Goal: Task Accomplishment & Management: Manage account settings

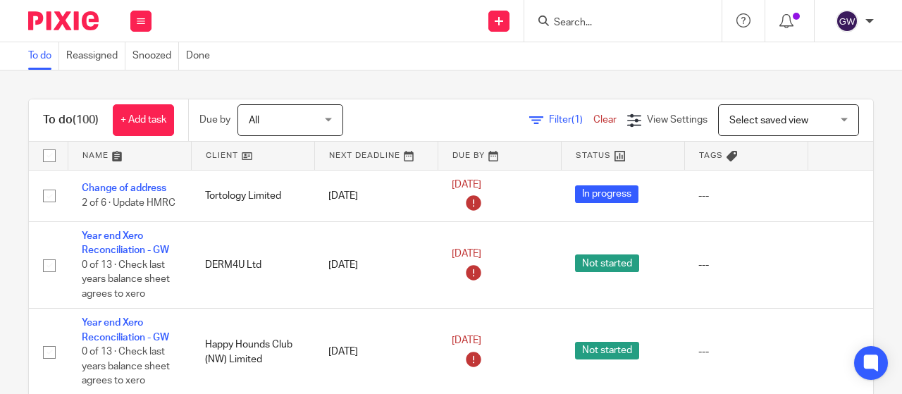
click at [584, 22] on input "Search" at bounding box center [616, 23] width 127 height 13
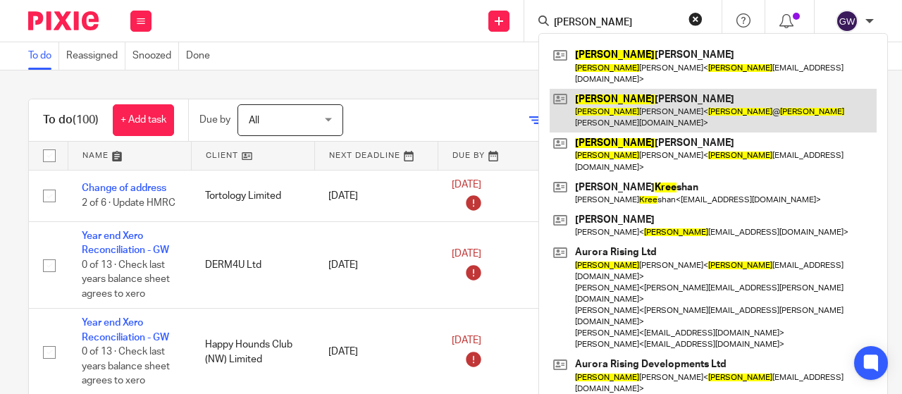
type input "karee"
click at [604, 89] on link at bounding box center [713, 111] width 327 height 44
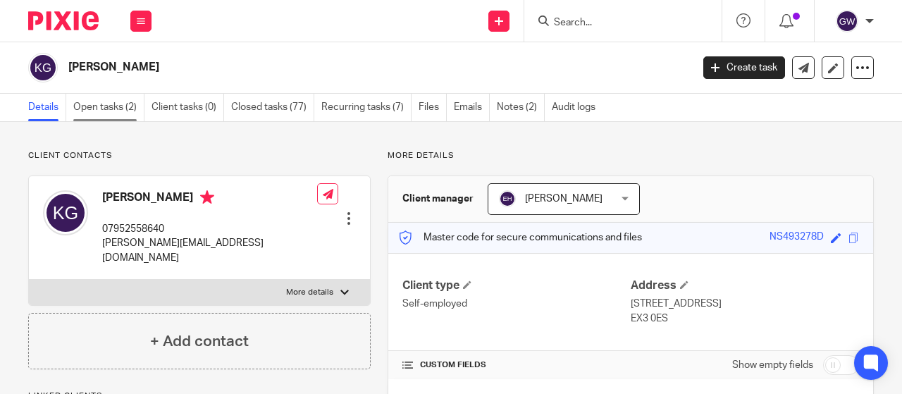
click at [85, 116] on link "Open tasks (2)" at bounding box center [108, 107] width 71 height 27
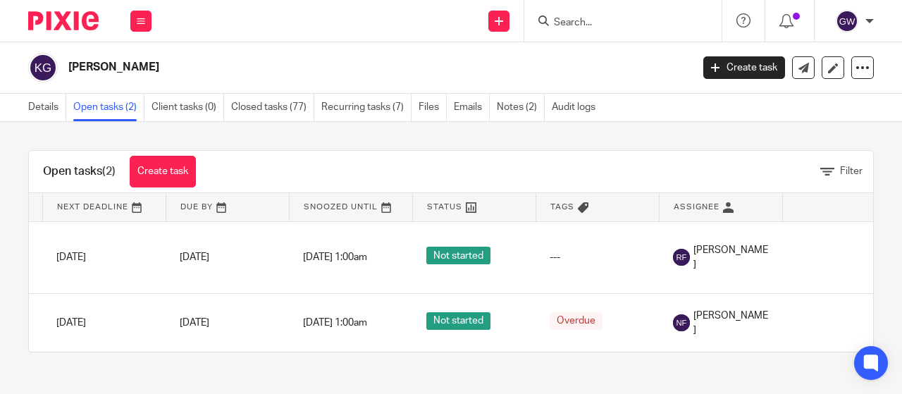
scroll to position [0, 164]
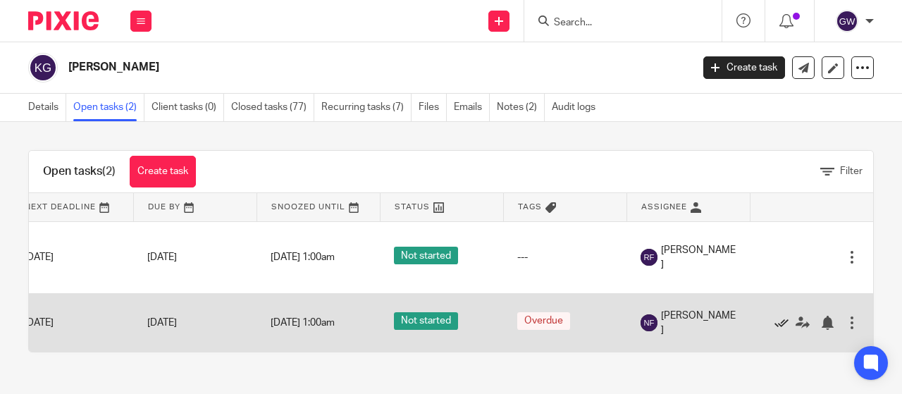
click at [775, 321] on icon at bounding box center [782, 323] width 14 height 14
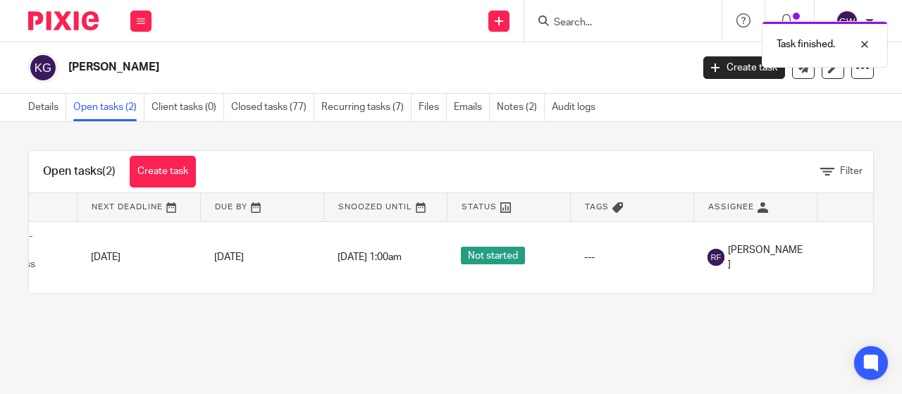
scroll to position [0, 0]
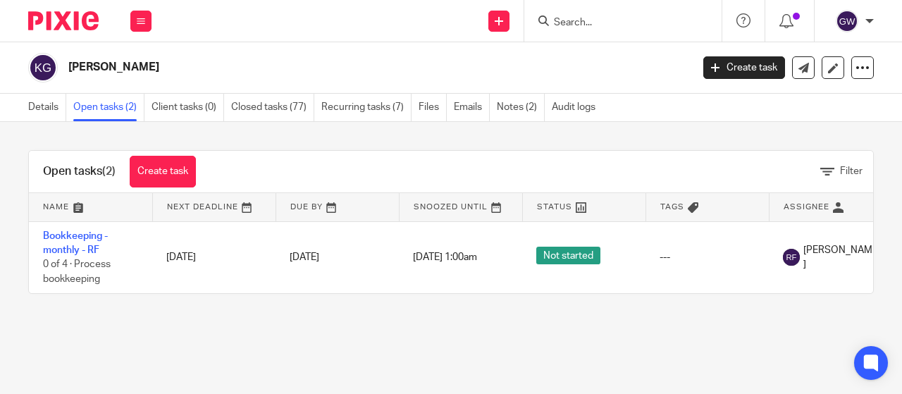
click at [595, 20] on input "Search" at bounding box center [616, 23] width 127 height 13
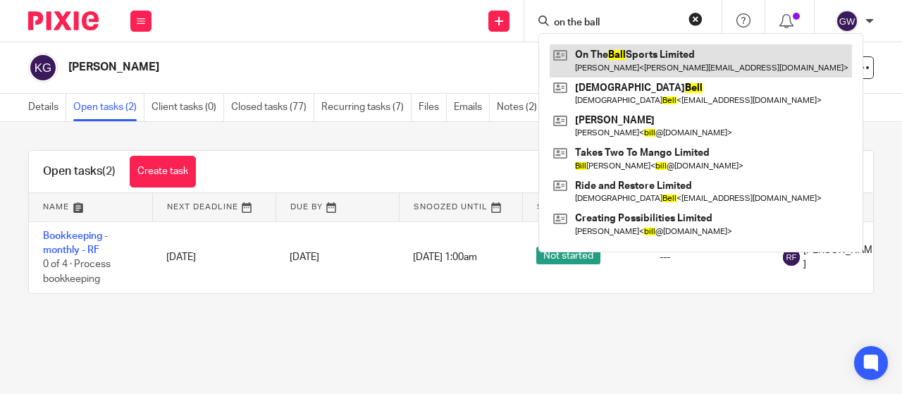
type input "on the ball"
click at [643, 71] on link at bounding box center [701, 60] width 302 height 32
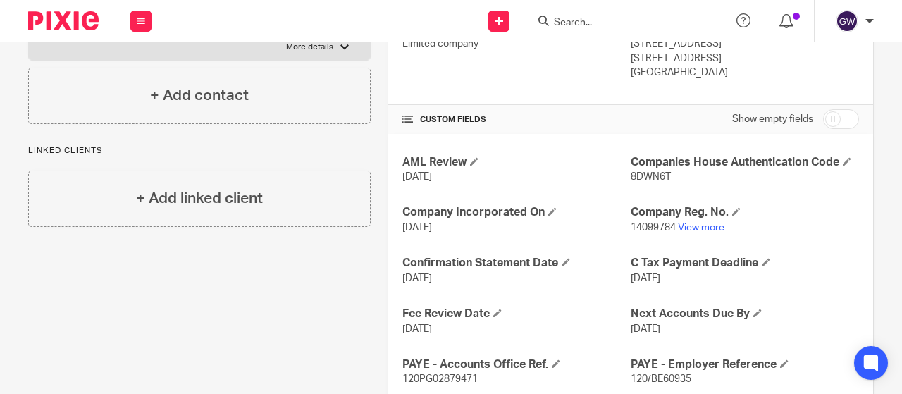
scroll to position [282, 0]
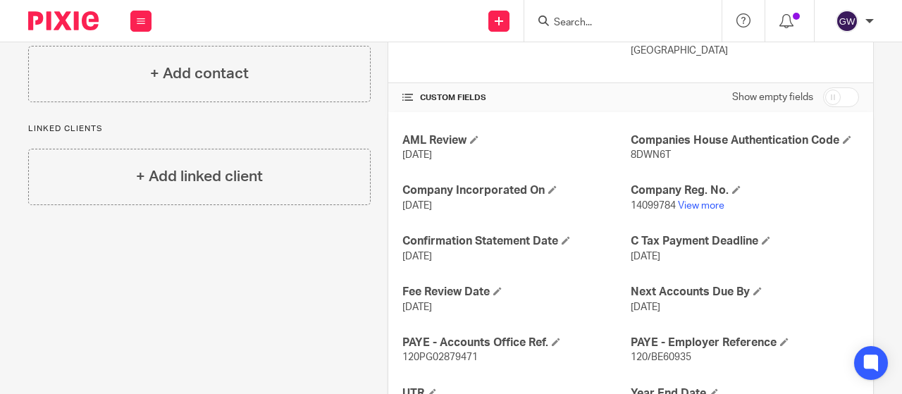
click at [644, 150] on span "8DWN6T" at bounding box center [651, 155] width 40 height 10
copy span "8DWN6T"
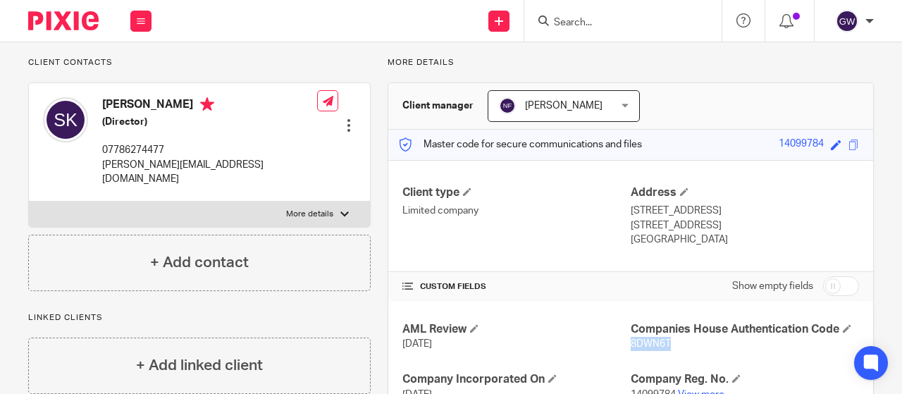
scroll to position [0, 0]
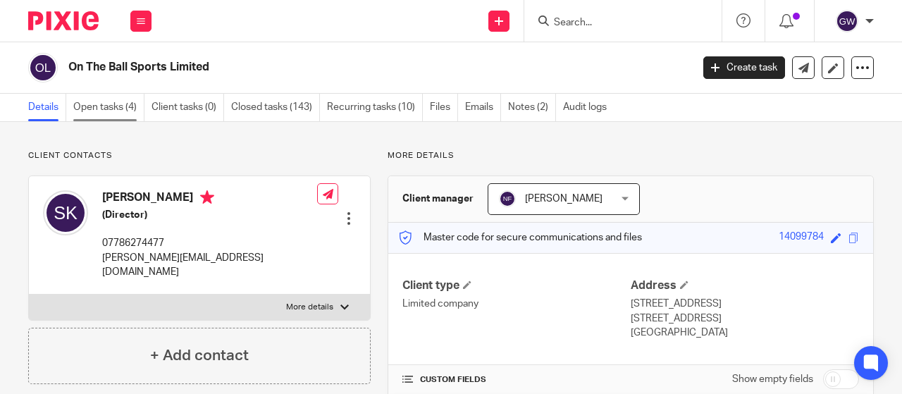
click at [125, 105] on link "Open tasks (4)" at bounding box center [108, 107] width 71 height 27
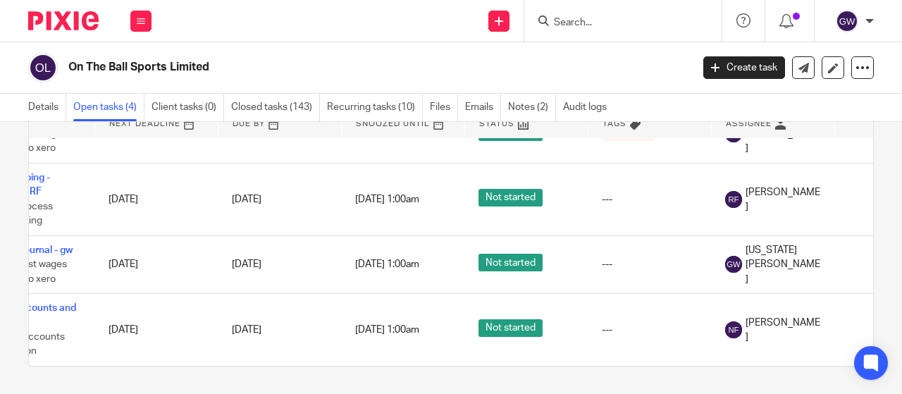
scroll to position [43, 170]
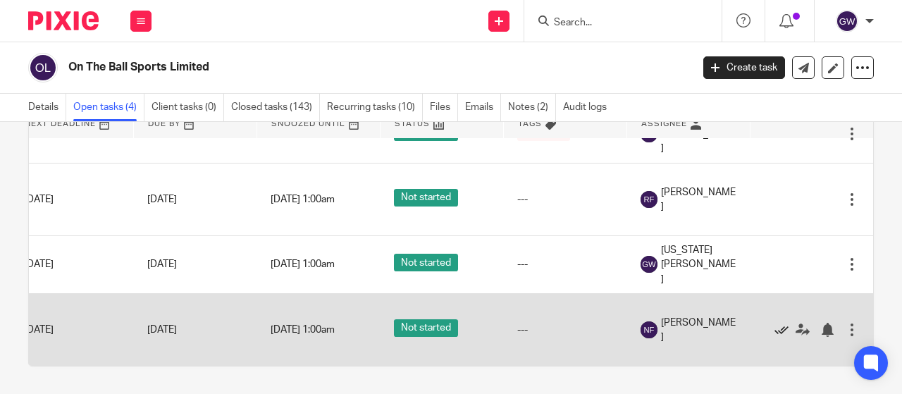
click at [775, 323] on icon at bounding box center [782, 330] width 14 height 14
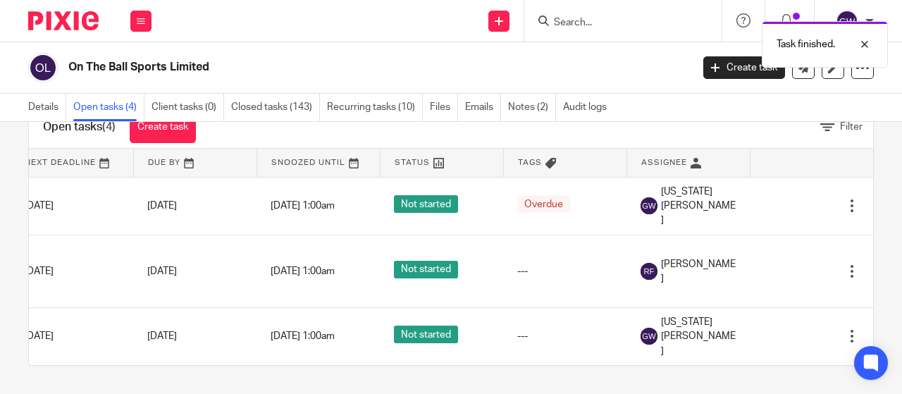
scroll to position [54, 0]
